Goal: Transaction & Acquisition: Download file/media

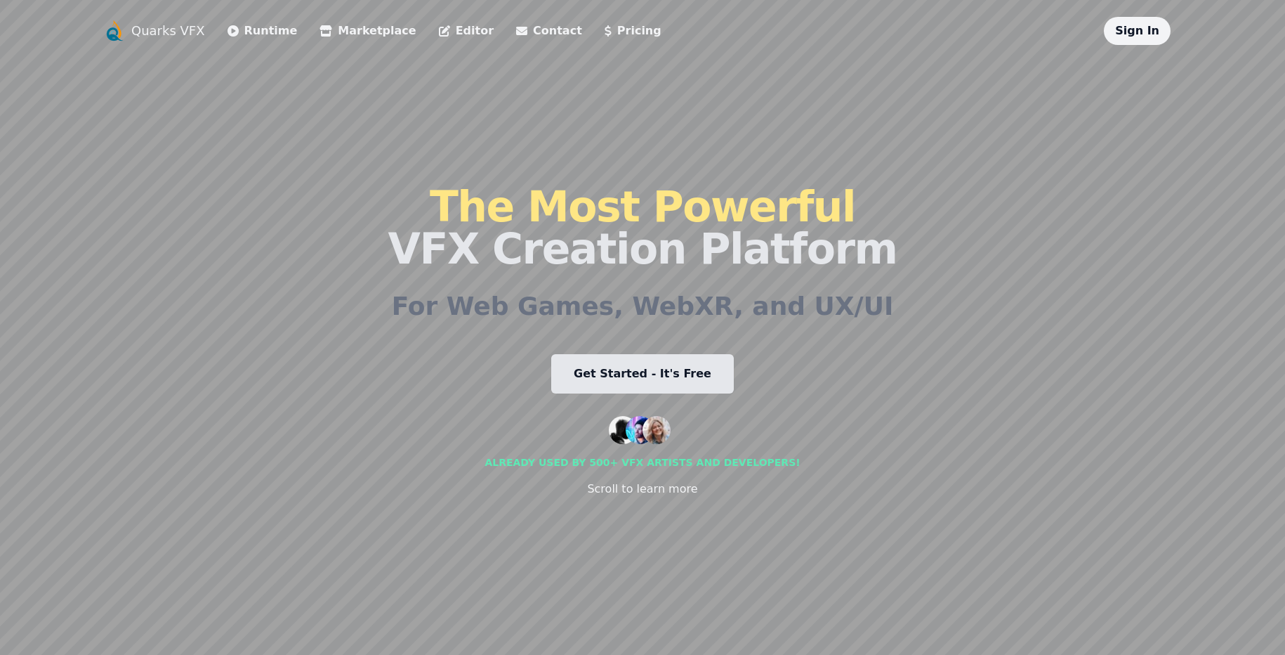
click at [439, 31] on link "Editor" at bounding box center [466, 30] width 55 height 17
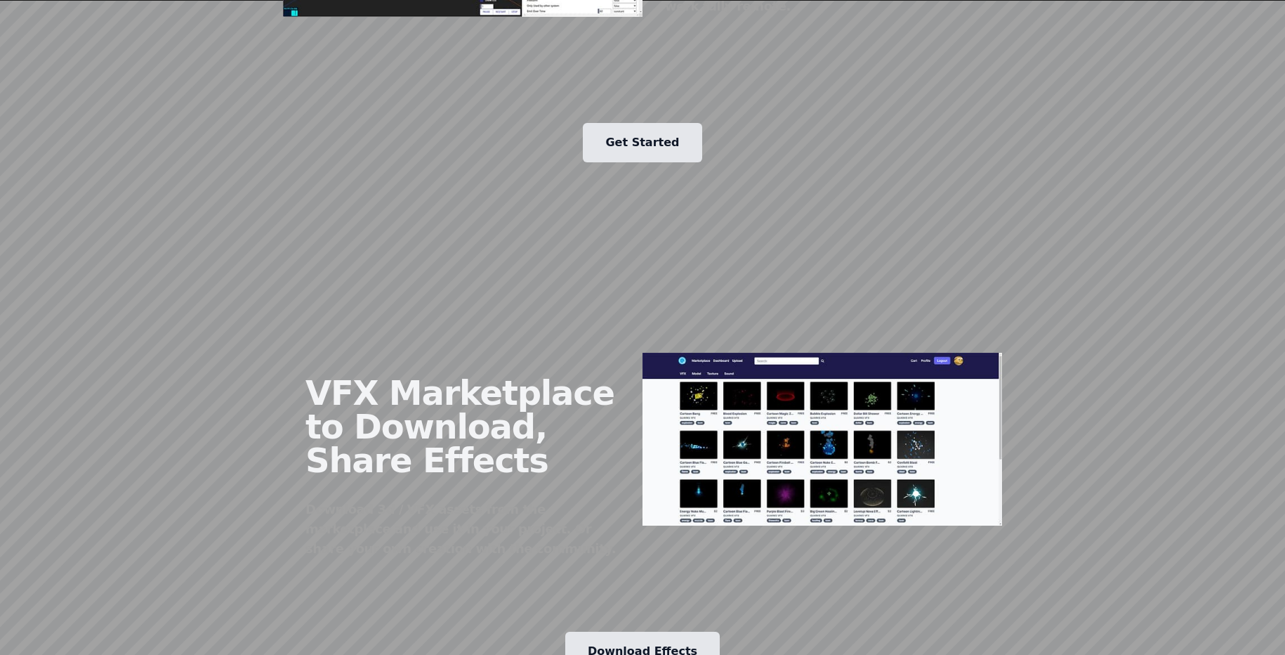
scroll to position [1530, 0]
click at [628, 631] on link "Download Effects" at bounding box center [642, 650] width 155 height 39
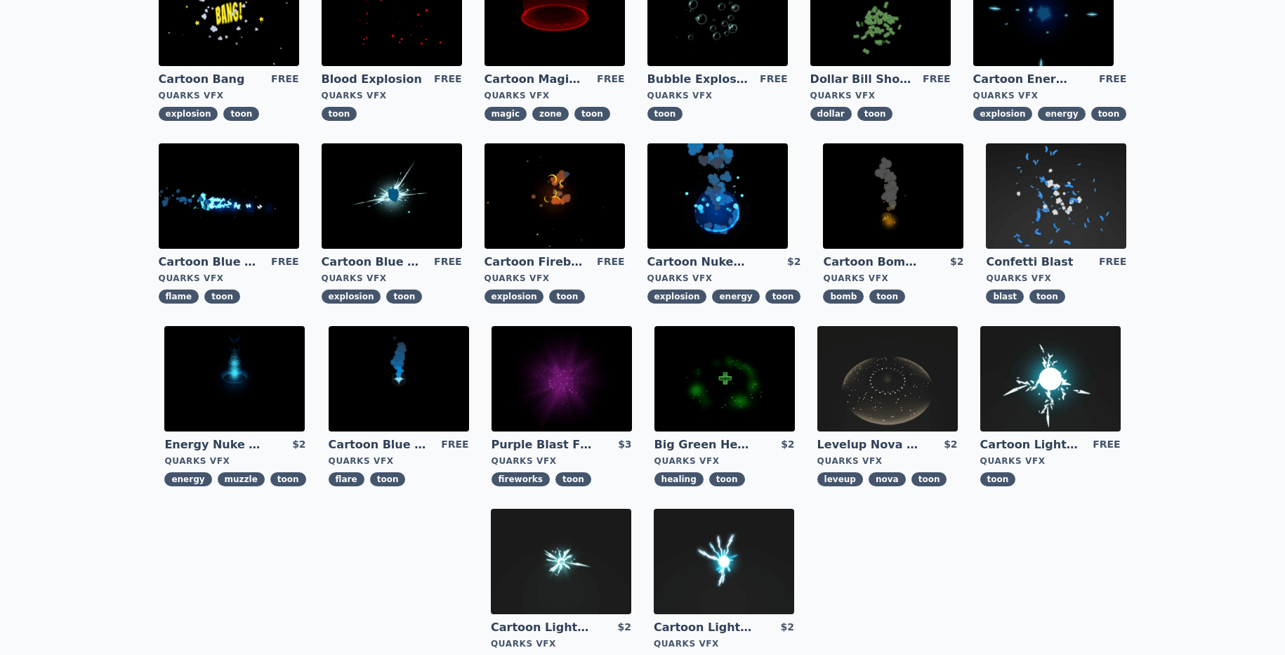
scroll to position [144, 0]
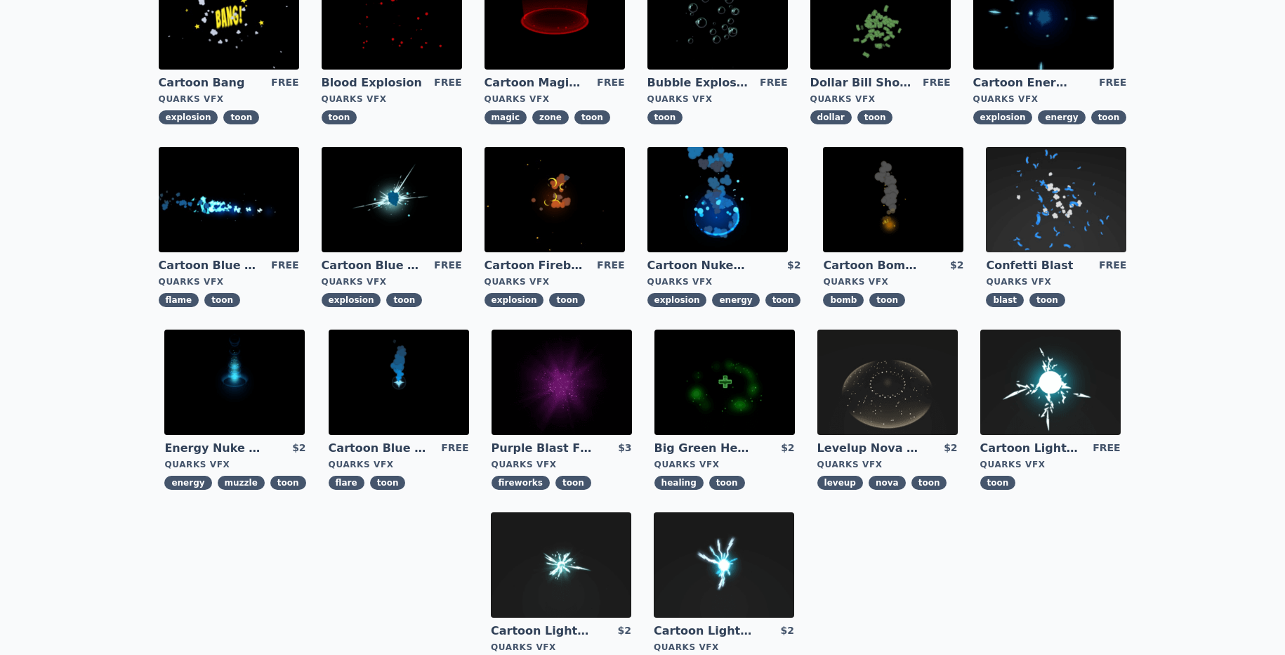
click at [902, 393] on img at bounding box center [888, 381] width 140 height 105
